Goal: Task Accomplishment & Management: Complete application form

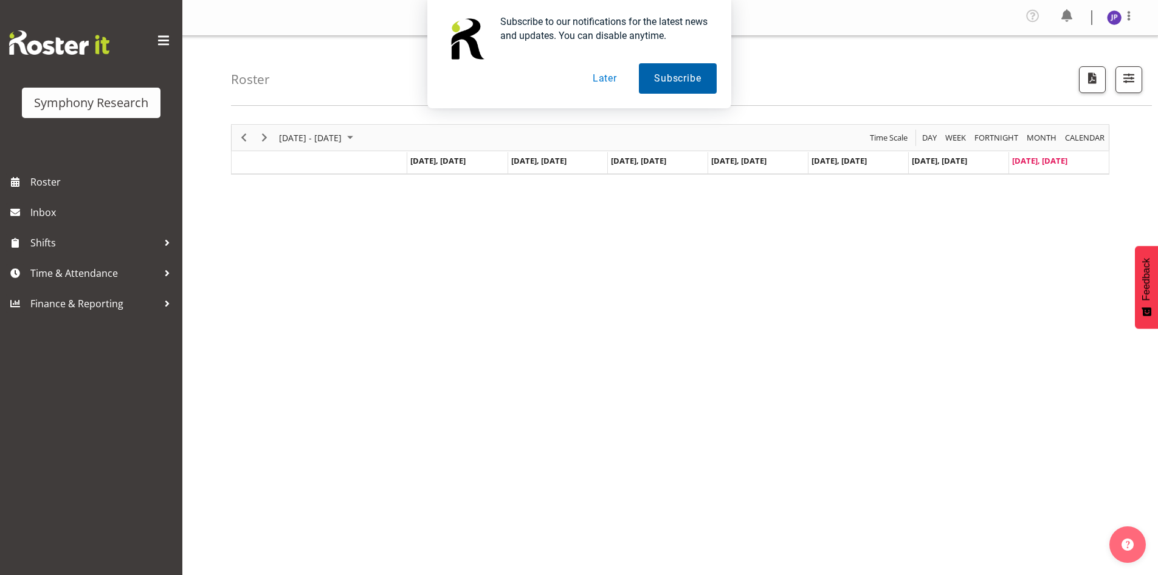
click at [680, 78] on button "Subscribe" at bounding box center [677, 78] width 77 height 30
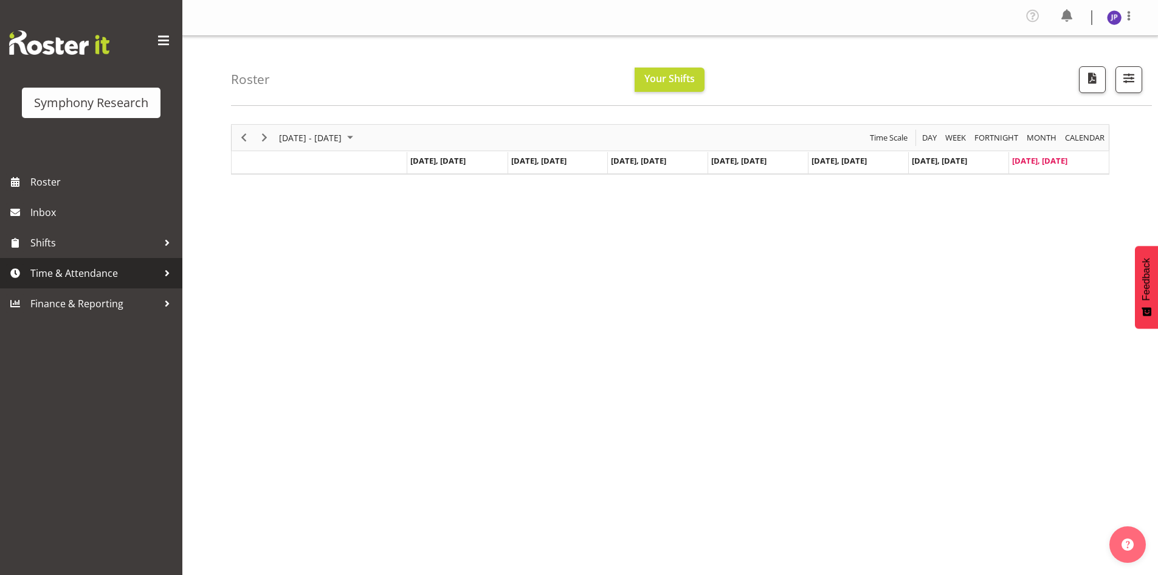
click at [167, 269] on div at bounding box center [167, 273] width 18 height 18
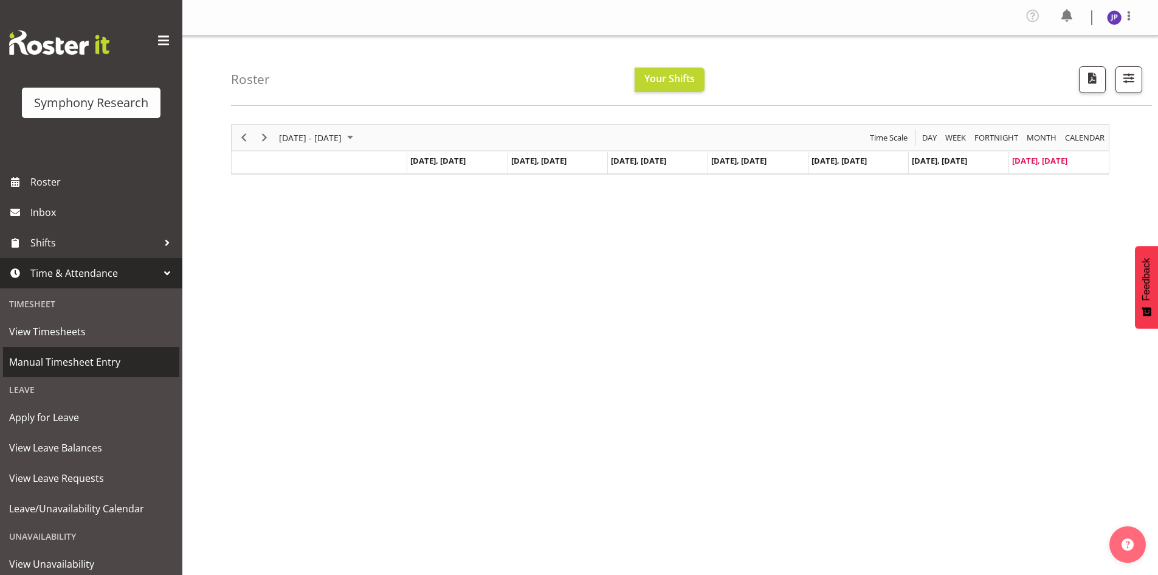
click at [94, 359] on span "Manual Timesheet Entry" at bounding box center [91, 362] width 164 height 18
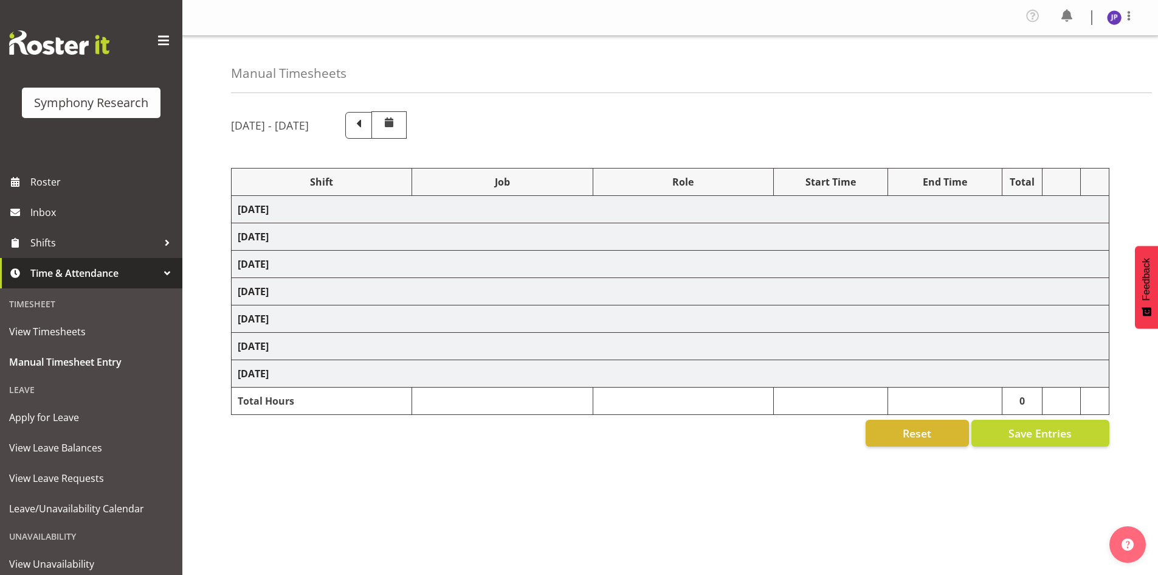
select select "81298"
select select "10587"
select select "47"
select select "81298"
select select "10587"
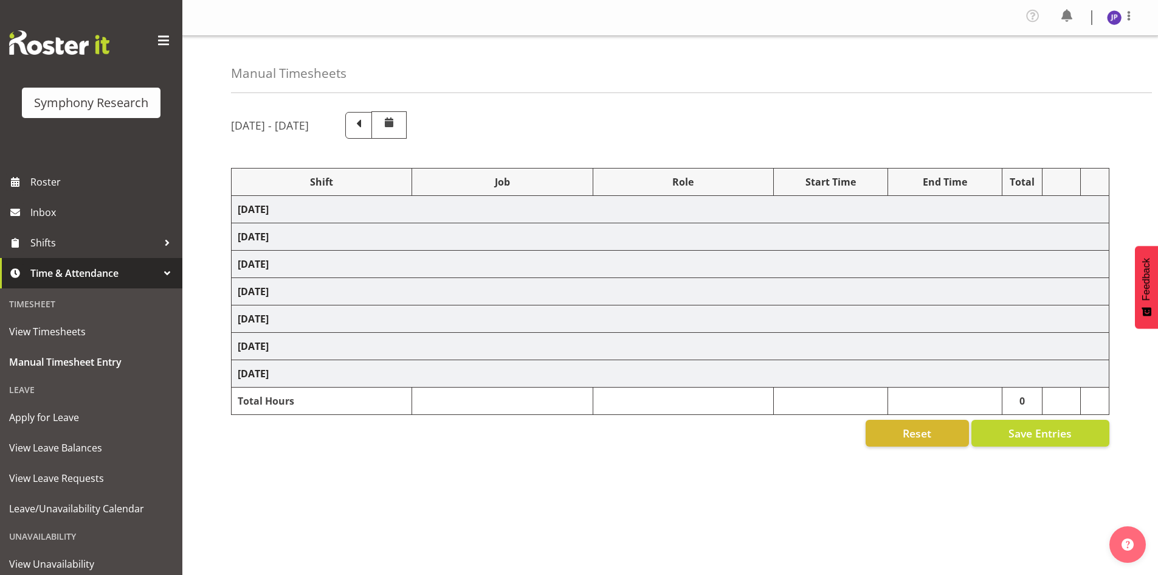
select select "47"
select select "81299"
select select "10587"
select select "47"
select select "81299"
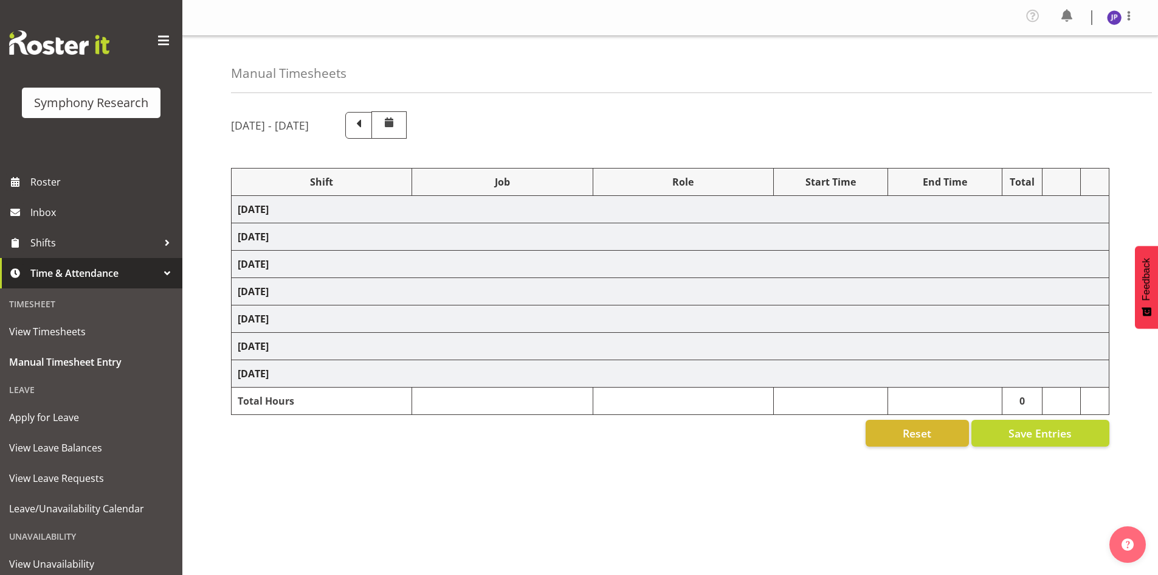
select select "10587"
select select "47"
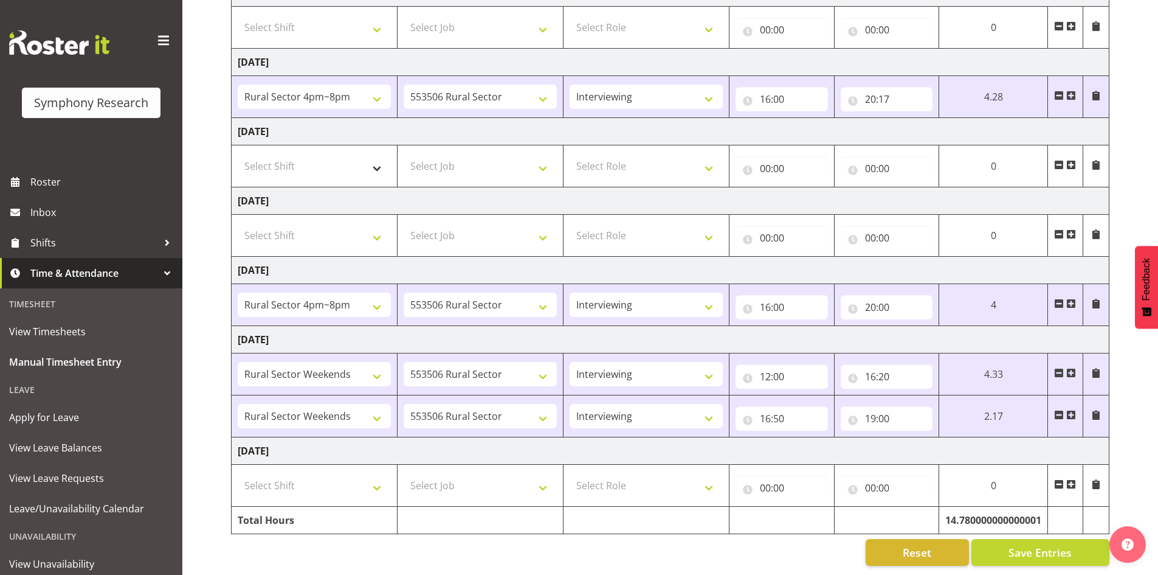
scroll to position [226, 0]
click at [376, 475] on select "Select Shift !!Weekend Residential (Roster IT Shift Label) *Business 9/10am ~ 4…" at bounding box center [314, 485] width 153 height 24
select select "81299"
click at [238, 473] on select "Select Shift !!Weekend Residential (Roster IT Shift Label) *Business 9/10am ~ 4…" at bounding box center [314, 485] width 153 height 24
click at [544, 476] on select "Select Job 550060 IF Admin 553492 World Poll Aus Wave 2 Main 2025 553493 World …" at bounding box center [480, 485] width 153 height 24
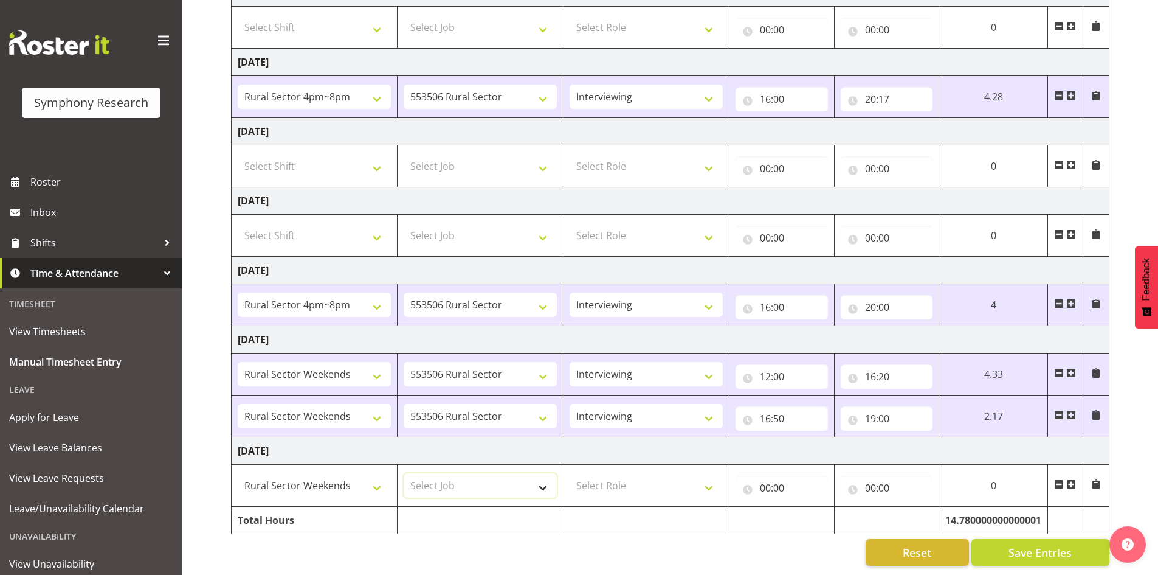
select select "10587"
click at [404, 473] on select "Select Job 550060 IF Admin 553492 World Poll Aus Wave 2 Main 2025 553493 World …" at bounding box center [480, 485] width 153 height 24
click at [703, 478] on select "Select Role Briefing Interviewing" at bounding box center [646, 485] width 153 height 24
select select "47"
click at [570, 473] on select "Select Role Briefing Interviewing" at bounding box center [646, 485] width 153 height 24
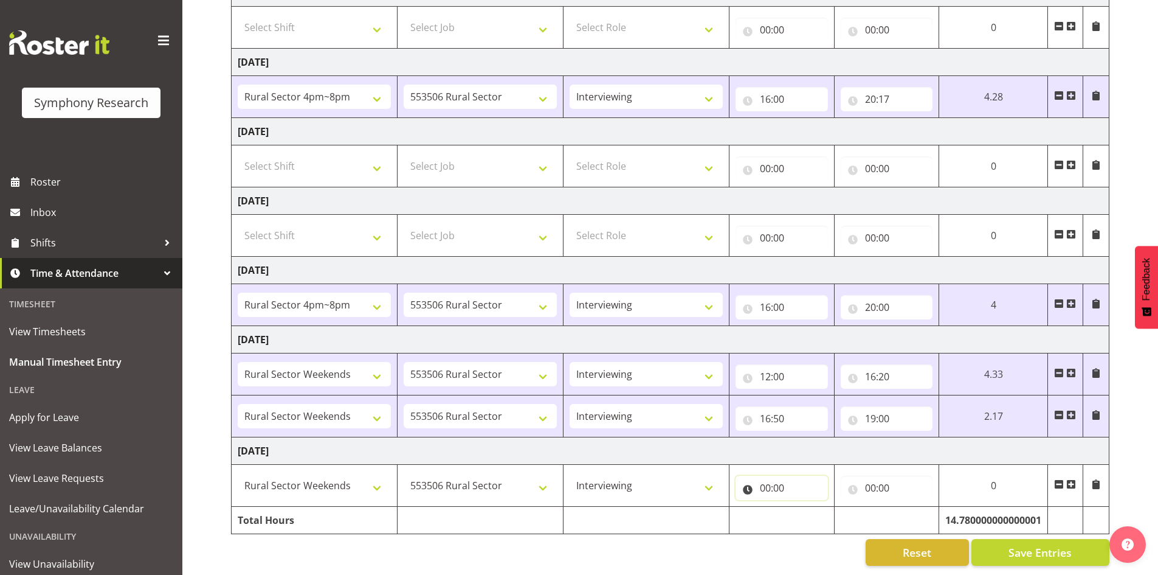
click at [765, 475] on input "00:00" at bounding box center [782, 487] width 92 height 24
click at [816, 512] on select "00 01 02 03 04 05 06 07 08 09 10 11 12 13 14 15 16 17 18 19 20 21 22 23" at bounding box center [818, 519] width 27 height 24
select select "12"
click at [832, 507] on select "00 01 02 03 04 05 06 07 08 09 10 11 12 13 14 15 16 17 18 19 20 21 22 23" at bounding box center [818, 519] width 27 height 24
type input "12:00"
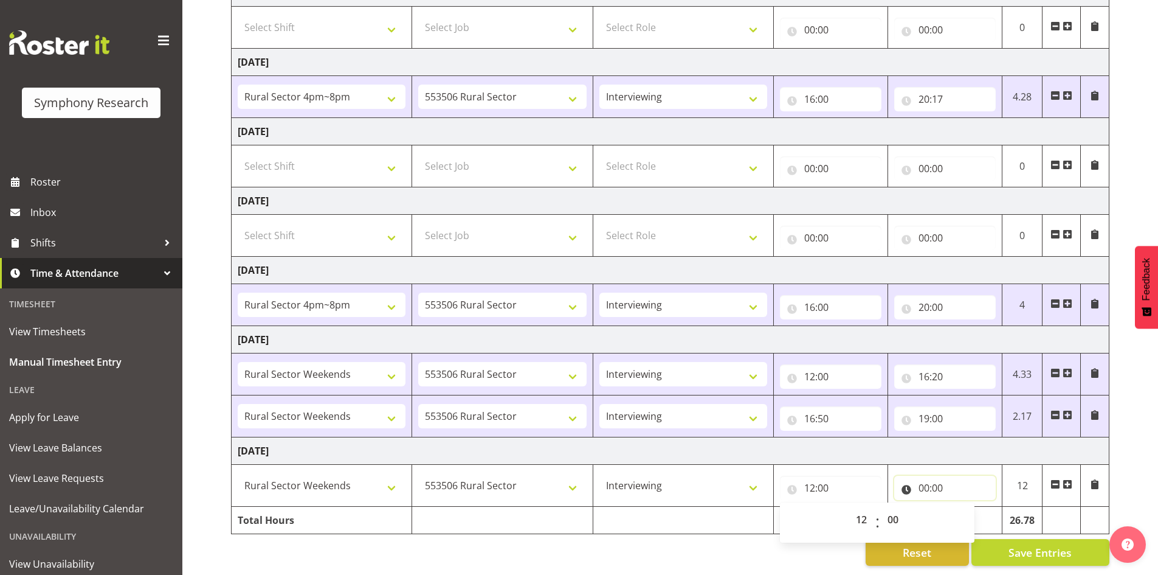
click at [940, 475] on input "00:00" at bounding box center [945, 487] width 102 height 24
click at [979, 508] on select "00 01 02 03 04 05 06 07 08 09 10 11 12 13 14 15 16 17 18 19 20 21 22 23" at bounding box center [977, 519] width 27 height 24
select select "15"
click at [964, 507] on select "00 01 02 03 04 05 06 07 08 09 10 11 12 13 14 15 16 17 18 19 20 21 22 23" at bounding box center [977, 519] width 27 height 24
type input "15:00"
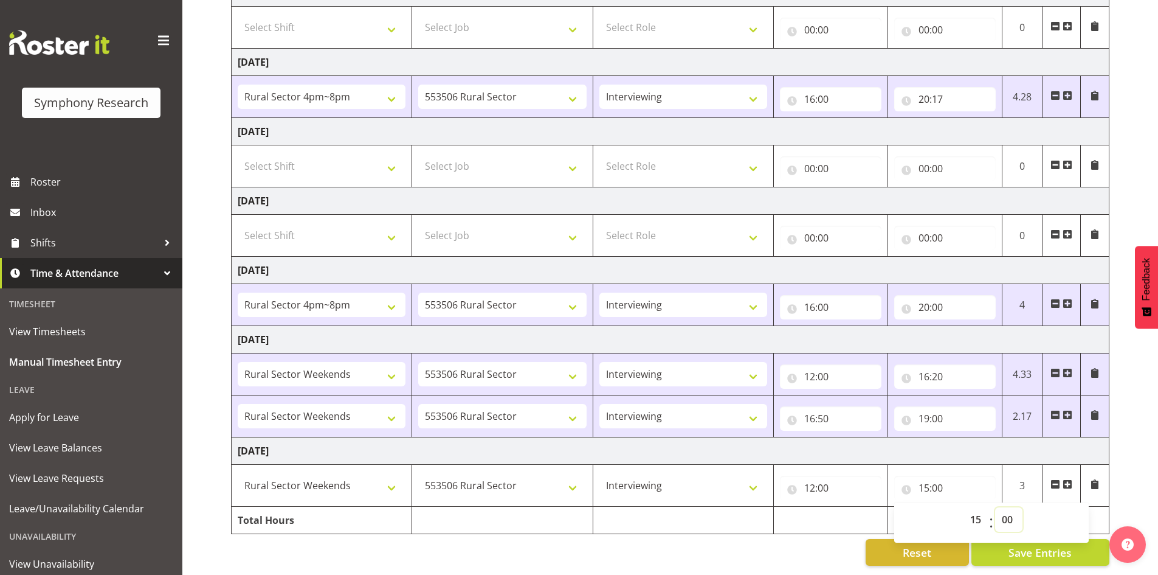
click at [1012, 511] on select "00 01 02 03 04 05 06 07 08 09 10 11 12 13 14 15 16 17 18 19 20 21 22 23 24 25 2…" at bounding box center [1008, 519] width 27 height 24
select select "30"
click at [995, 507] on select "00 01 02 03 04 05 06 07 08 09 10 11 12 13 14 15 16 17 18 19 20 21 22 23 24 25 2…" at bounding box center [1008, 519] width 27 height 24
type input "15:30"
click at [1036, 544] on span "Save Entries" at bounding box center [1040, 552] width 63 height 16
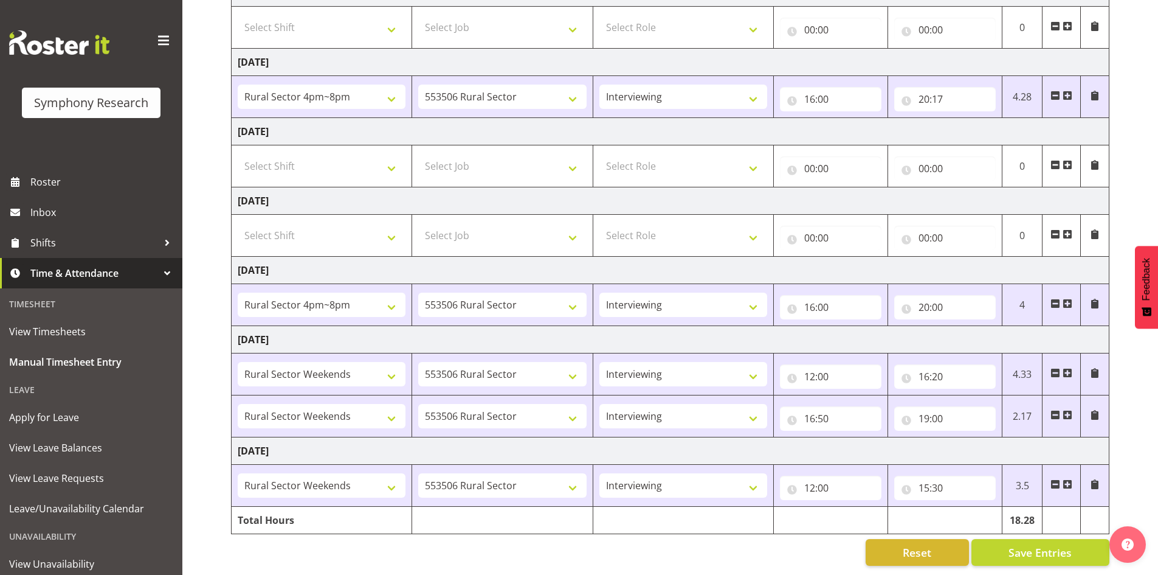
click at [1069, 479] on span at bounding box center [1068, 484] width 10 height 10
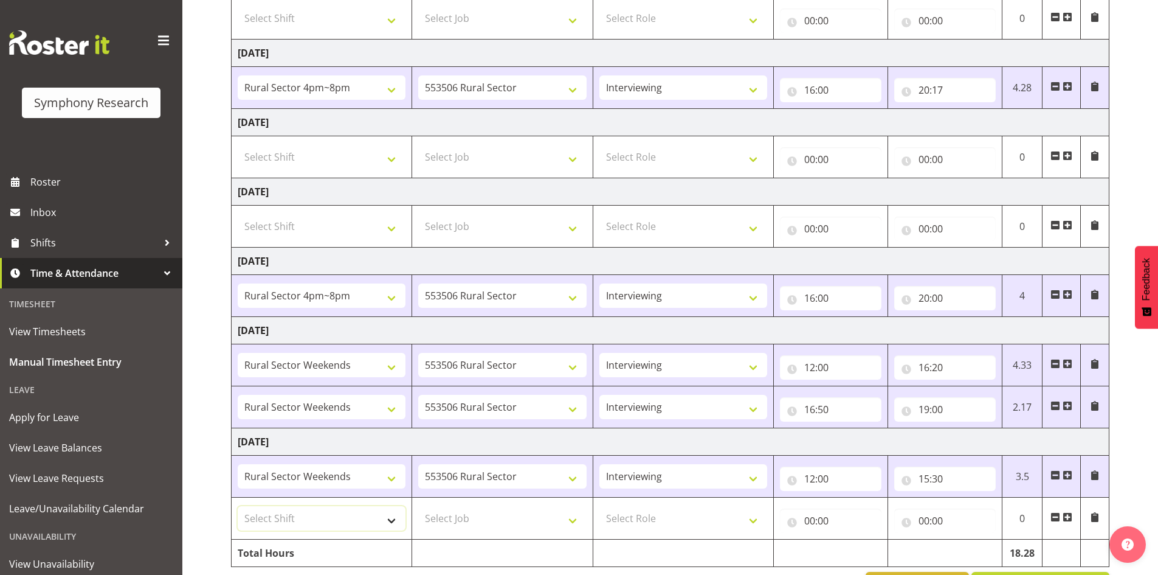
click at [392, 520] on select "Select Shift !!Weekend Residential (Roster IT Shift Label) *Business 9/10am ~ 4…" at bounding box center [322, 518] width 168 height 24
select select "81299"
click at [238, 506] on select "Select Shift !!Weekend Residential (Roster IT Shift Label) *Business 9/10am ~ 4…" at bounding box center [322, 518] width 168 height 24
click at [506, 525] on select "Select Job 550060 IF Admin 553492 World Poll Aus Wave 2 Main 2025 553493 World …" at bounding box center [502, 518] width 168 height 24
select select "10587"
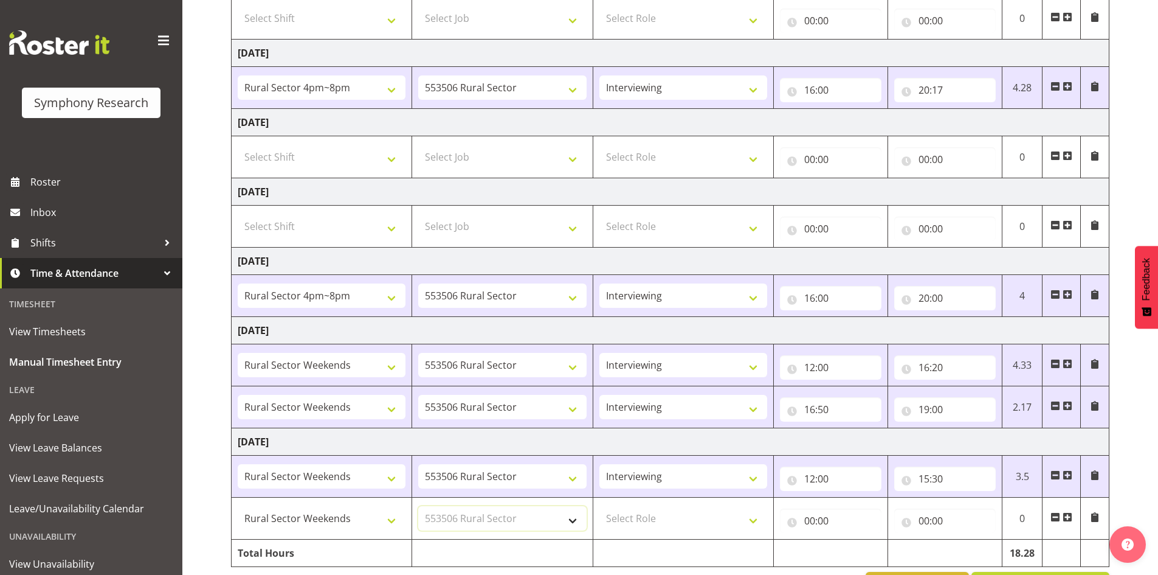
click at [418, 506] on select "Select Job 550060 IF Admin 553492 World Poll Aus Wave 2 Main 2025 553493 World …" at bounding box center [502, 518] width 168 height 24
click at [759, 520] on select "Select Role Briefing Interviewing" at bounding box center [683, 518] width 168 height 24
select select "47"
click at [599, 506] on select "Select Role Briefing Interviewing" at bounding box center [683, 518] width 168 height 24
click at [830, 517] on input "00:00" at bounding box center [831, 520] width 102 height 24
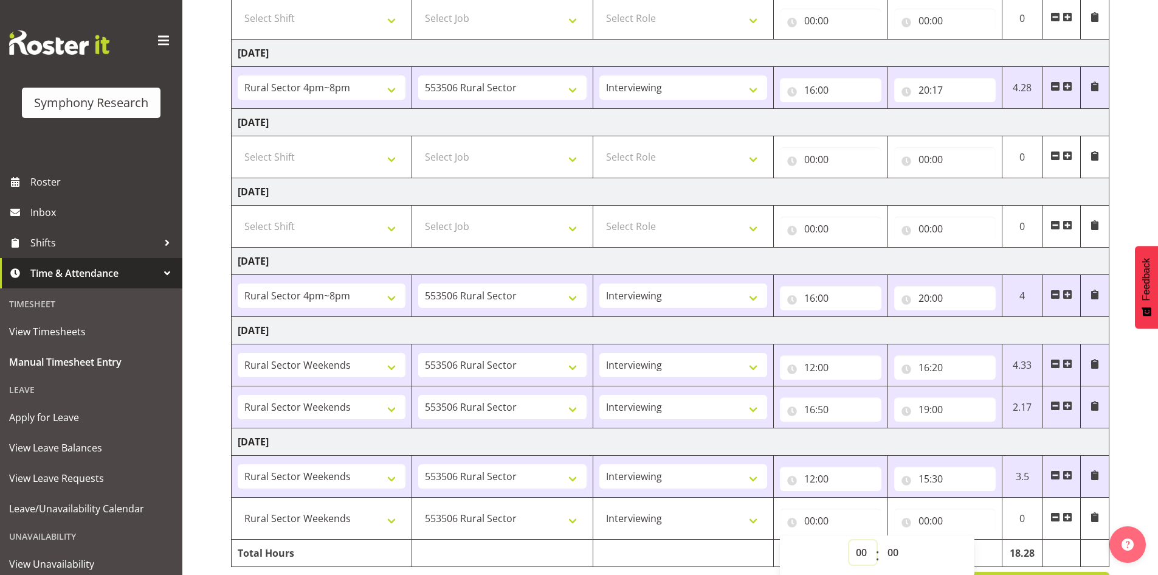
click at [860, 551] on select "00 01 02 03 04 05 06 07 08 09 10 11 12 13 14 15 16 17 18 19 20 21 22 23" at bounding box center [862, 552] width 27 height 24
select select "16"
click at [849, 540] on select "00 01 02 03 04 05 06 07 08 09 10 11 12 13 14 15 16 17 18 19 20 21 22 23" at bounding box center [862, 552] width 27 height 24
type input "16:00"
click at [981, 550] on td at bounding box center [945, 552] width 114 height 27
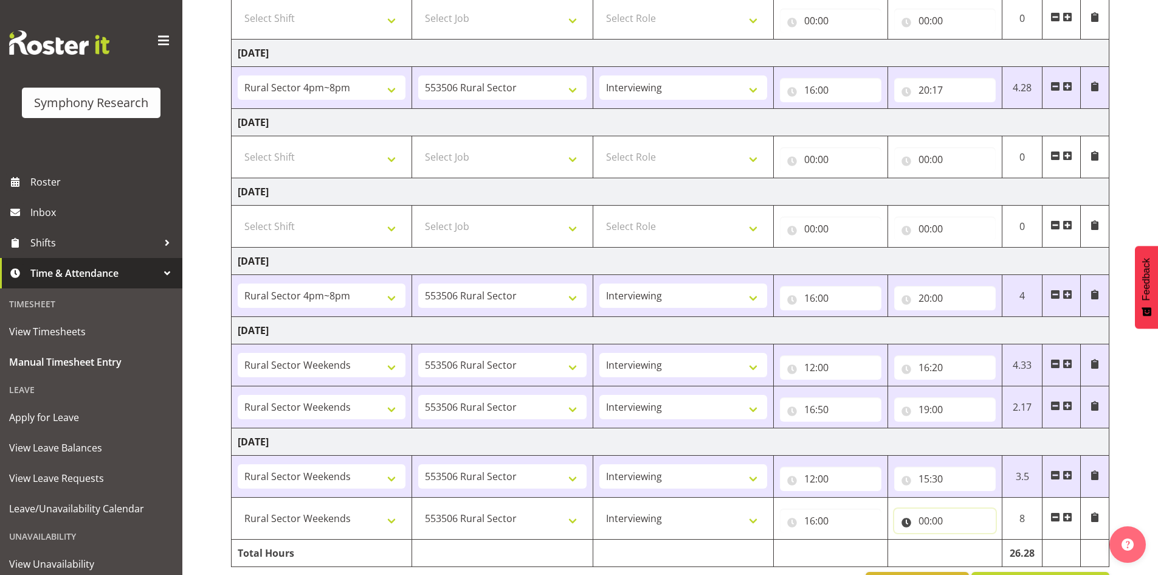
click at [920, 519] on input "00:00" at bounding box center [945, 520] width 102 height 24
click at [976, 551] on select "00 01 02 03 04 05 06 07 08 09 10 11 12 13 14 15 16 17 18 19 20 21 22 23" at bounding box center [977, 552] width 27 height 24
select select "19"
click at [964, 540] on select "00 01 02 03 04 05 06 07 08 09 10 11 12 13 14 15 16 17 18 19 20 21 22 23" at bounding box center [977, 552] width 27 height 24
type input "19:00"
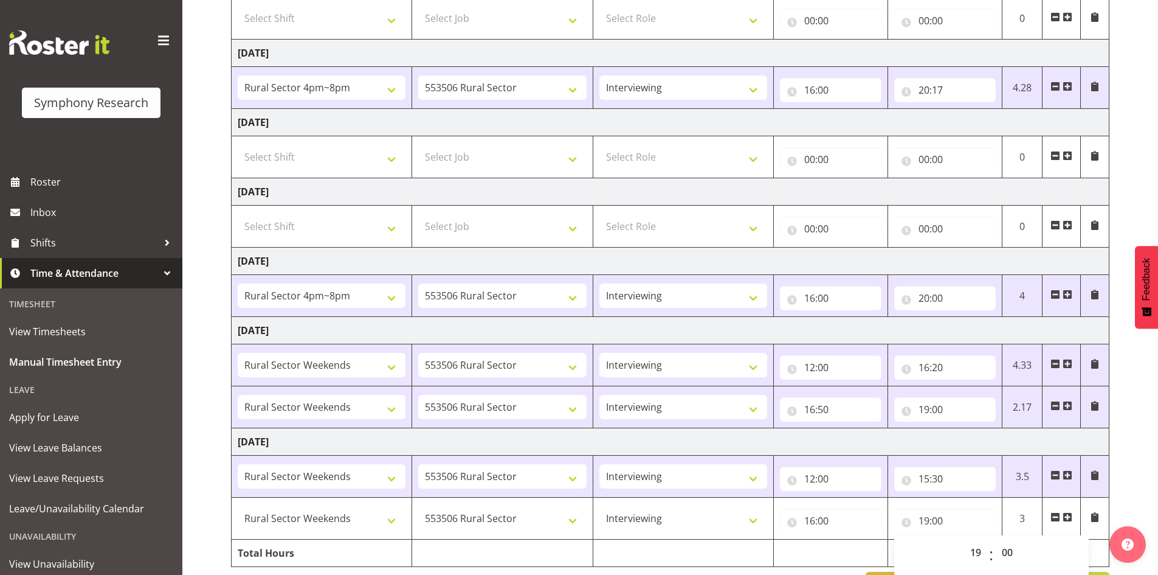
click at [842, 557] on td at bounding box center [831, 552] width 114 height 27
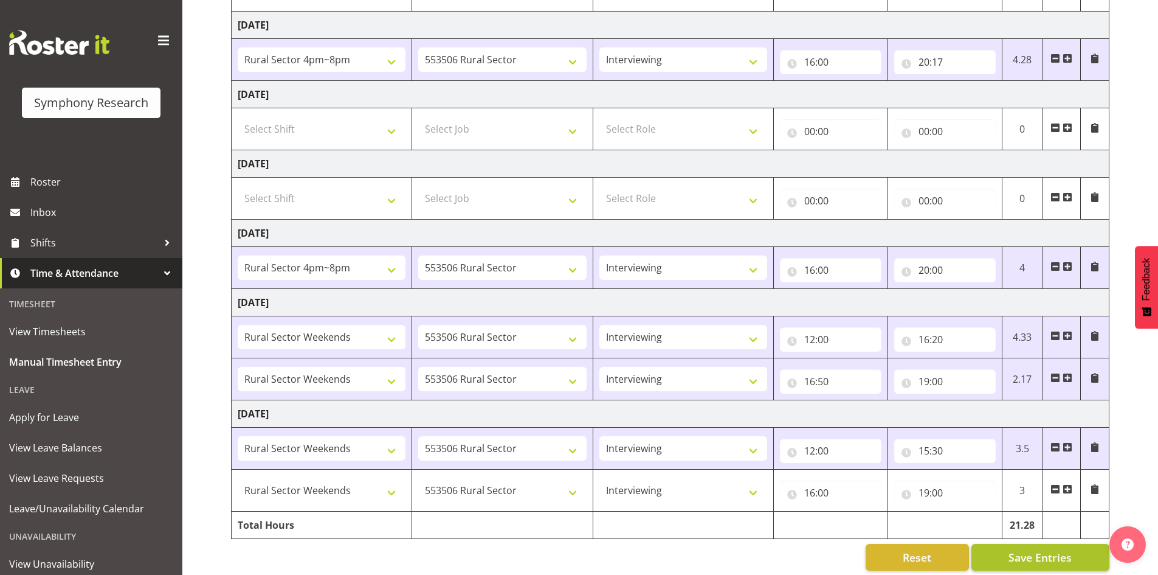
scroll to position [267, 0]
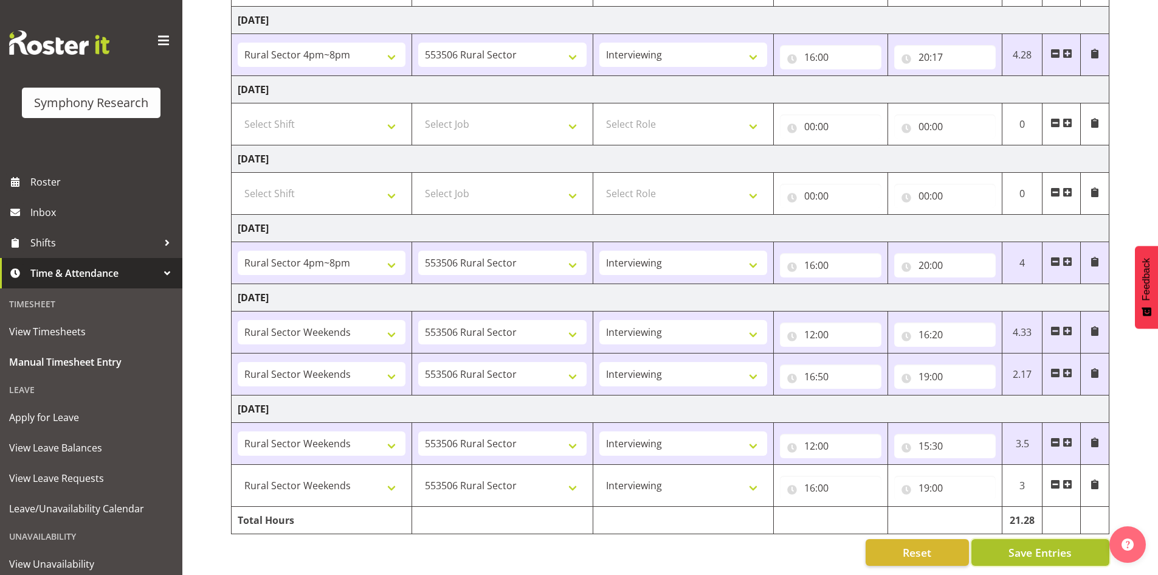
click at [1022, 544] on span "Save Entries" at bounding box center [1040, 552] width 63 height 16
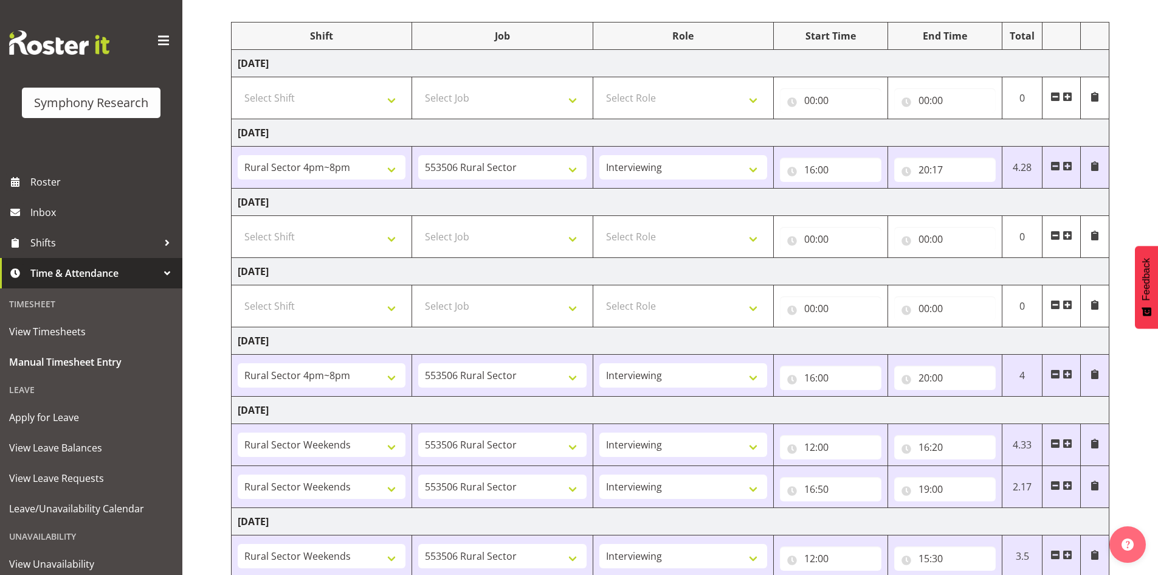
scroll to position [85, 0]
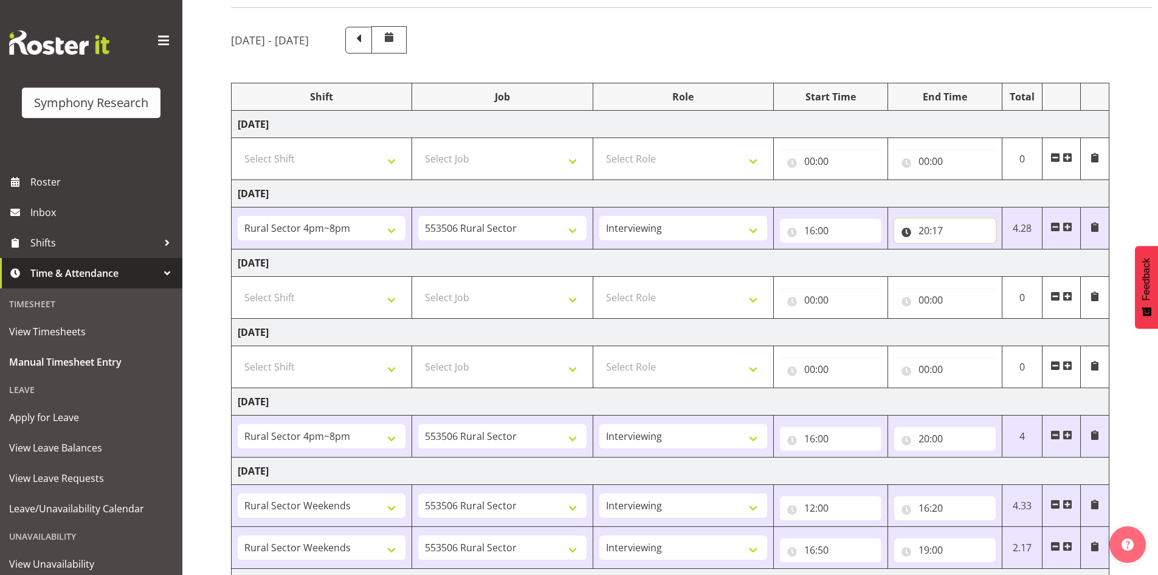
click at [945, 232] on input "20:17" at bounding box center [945, 230] width 102 height 24
click at [1009, 267] on select "00 01 02 03 04 05 06 07 08 09 10 11 12 13 14 15 16 17 18 19 20 21 22 23 24 25 2…" at bounding box center [1008, 262] width 27 height 24
select select "20"
click at [995, 250] on select "00 01 02 03 04 05 06 07 08 09 10 11 12 13 14 15 16 17 18 19 20 21 22 23 24 25 2…" at bounding box center [1008, 262] width 27 height 24
type input "20:20"
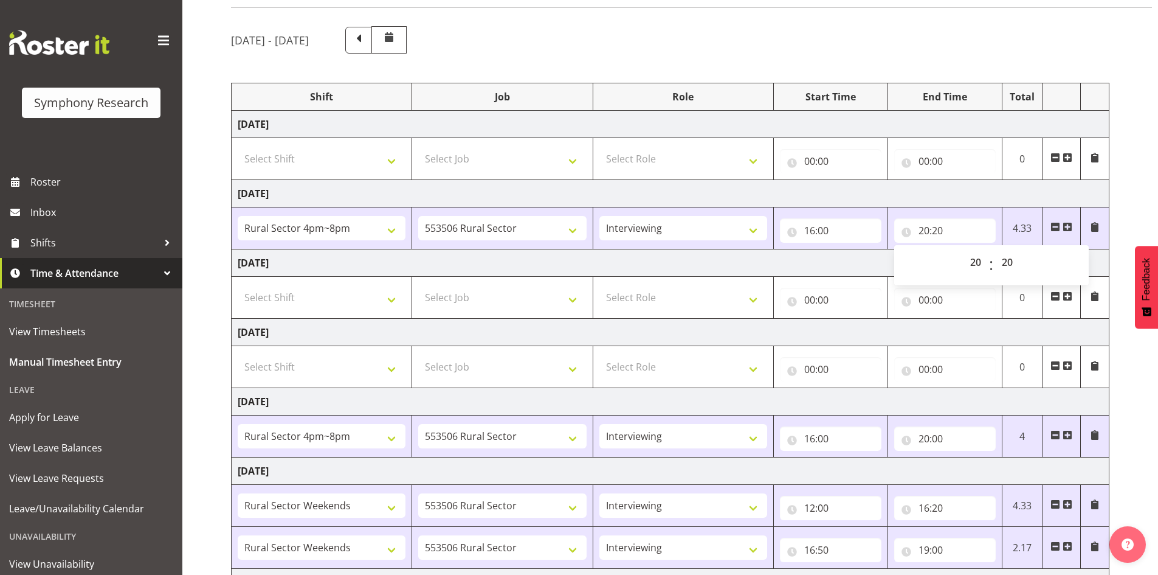
click at [1024, 181] on td "[DATE]" at bounding box center [671, 193] width 878 height 27
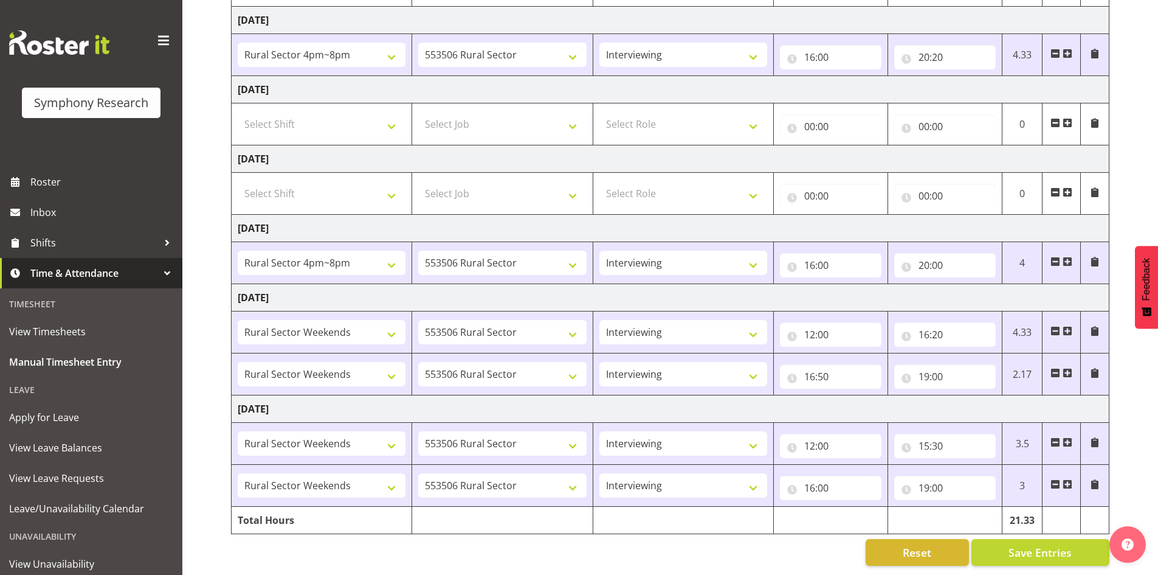
scroll to position [267, 0]
click at [1004, 547] on button "Save Entries" at bounding box center [1041, 552] width 138 height 27
click at [815, 368] on input "16:50" at bounding box center [831, 376] width 102 height 24
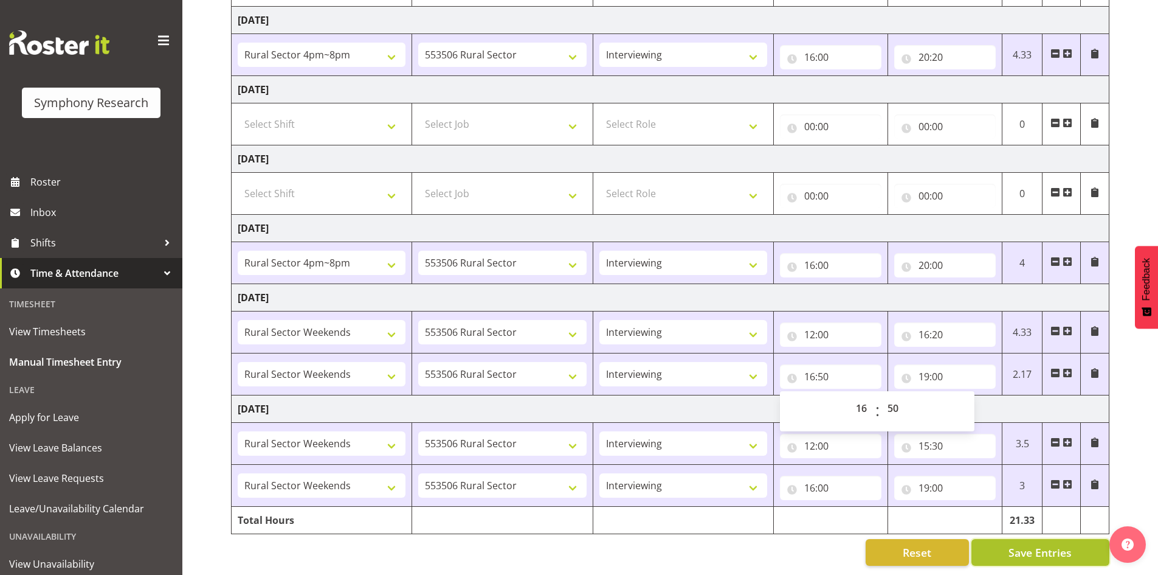
click at [1057, 545] on span "Save Entries" at bounding box center [1040, 552] width 63 height 16
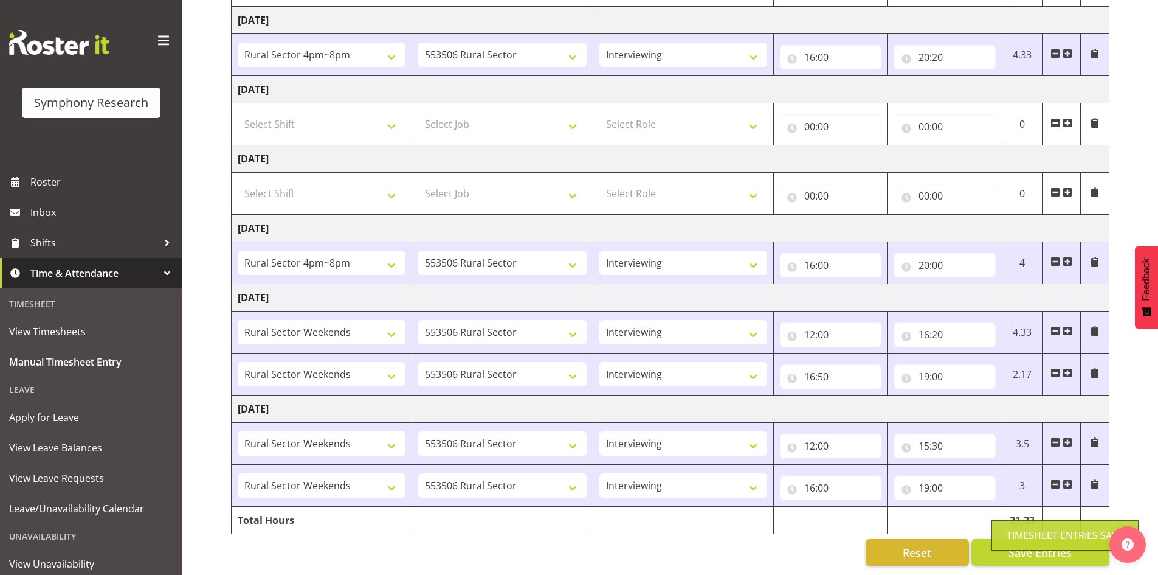
click at [758, 554] on div "Reset Save Entries" at bounding box center [670, 552] width 878 height 27
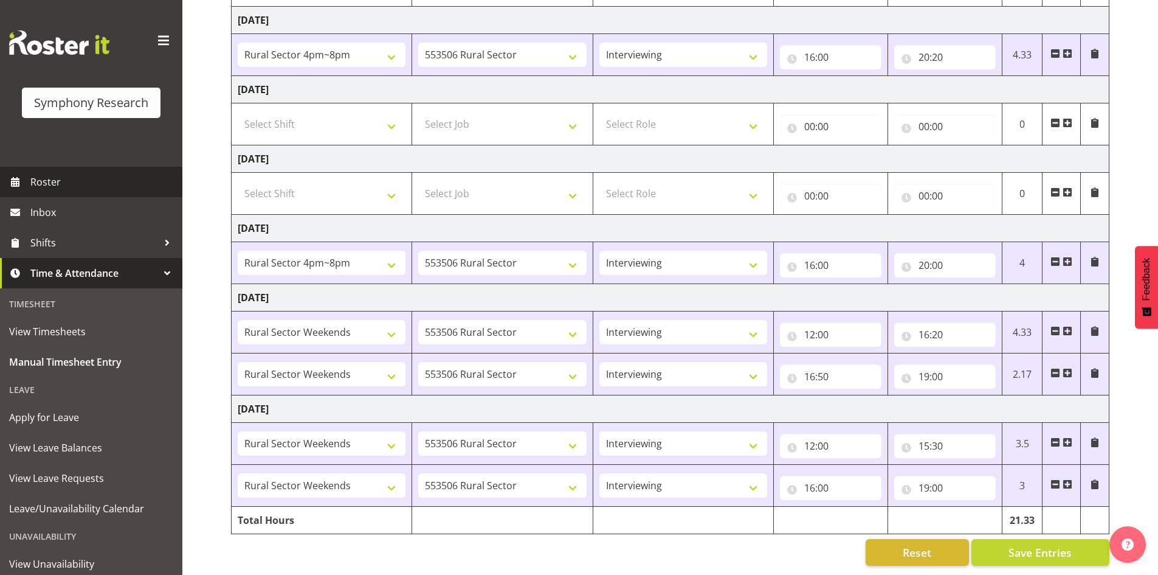
click at [47, 182] on span "Roster" at bounding box center [103, 182] width 146 height 18
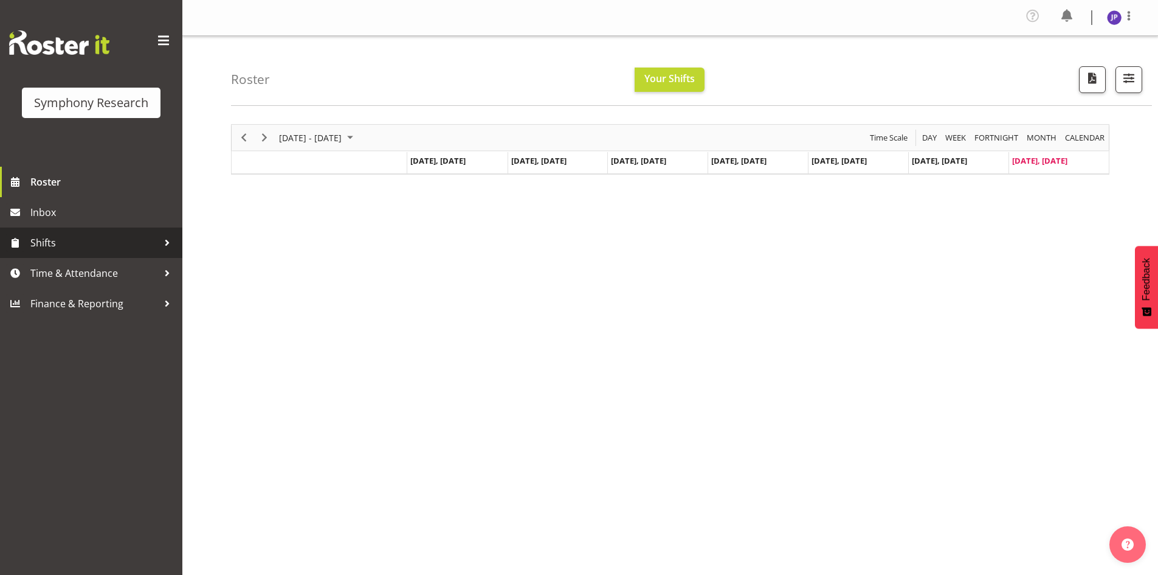
click at [168, 239] on div at bounding box center [167, 242] width 18 height 18
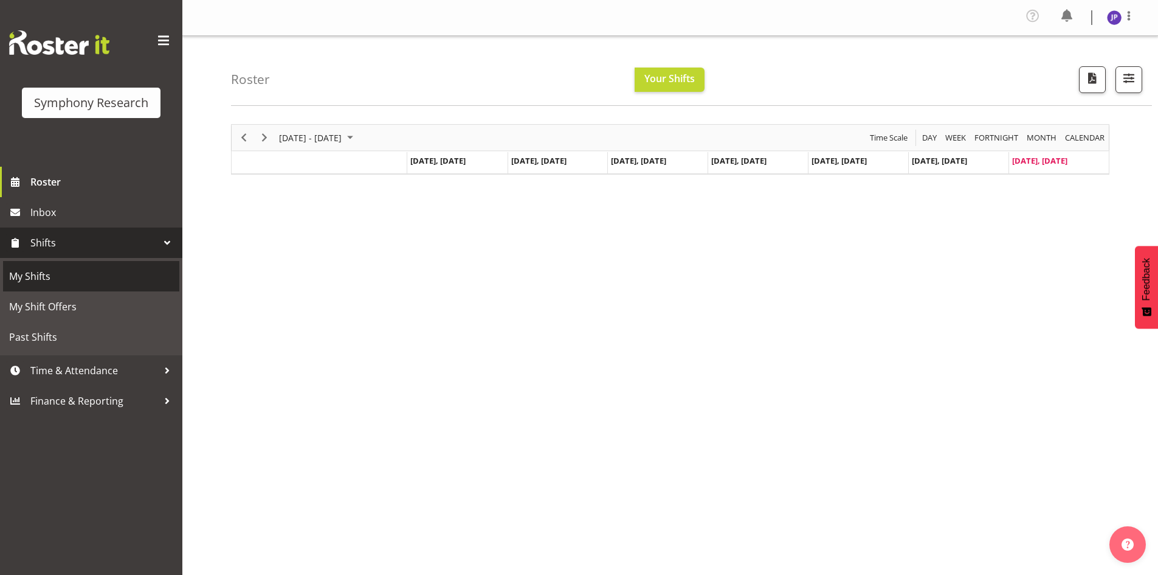
click at [40, 281] on span "My Shifts" at bounding box center [91, 276] width 164 height 18
